Goal: Check status: Check status

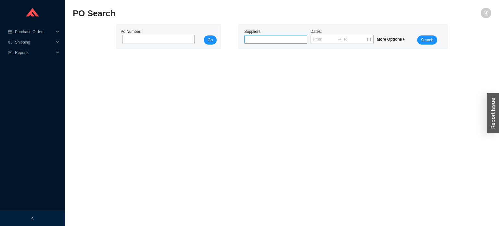
click at [260, 40] on div at bounding box center [273, 39] width 55 height 6
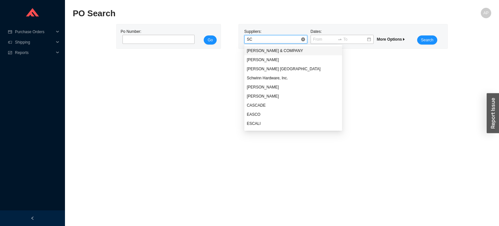
type input "SCH"
click at [261, 59] on div "[PERSON_NAME]" at bounding box center [284, 60] width 74 height 6
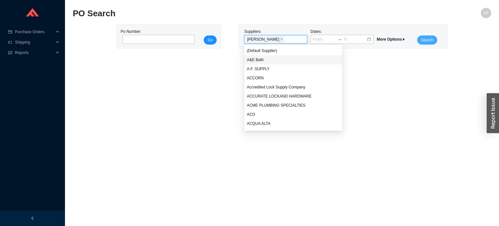
click at [422, 37] on span "Search" at bounding box center [427, 40] width 12 height 6
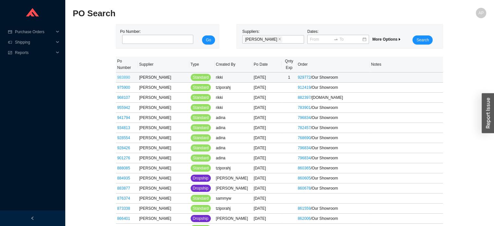
click at [129, 78] on link "983890" at bounding box center [123, 77] width 13 height 5
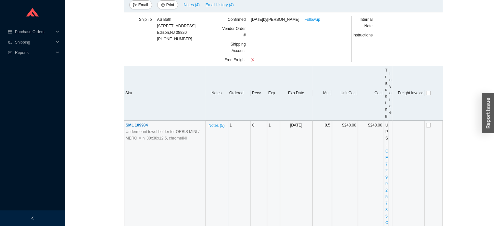
scroll to position [65, 0]
